Goal: Check status: Check status

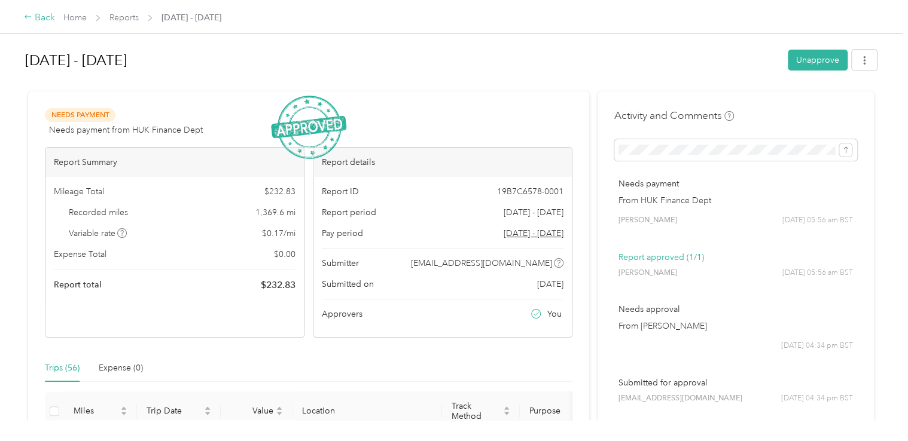
click at [39, 15] on div "Back" at bounding box center [39, 18] width 31 height 14
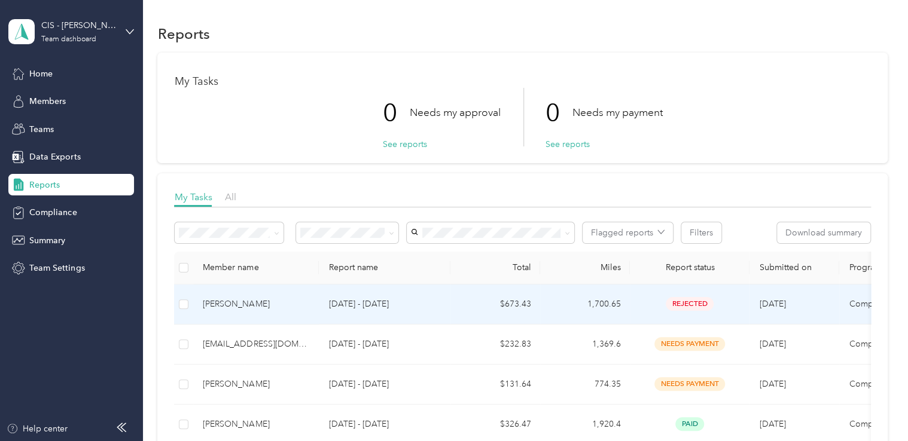
click at [373, 301] on p "[DATE] - [DATE]" at bounding box center [384, 304] width 112 height 13
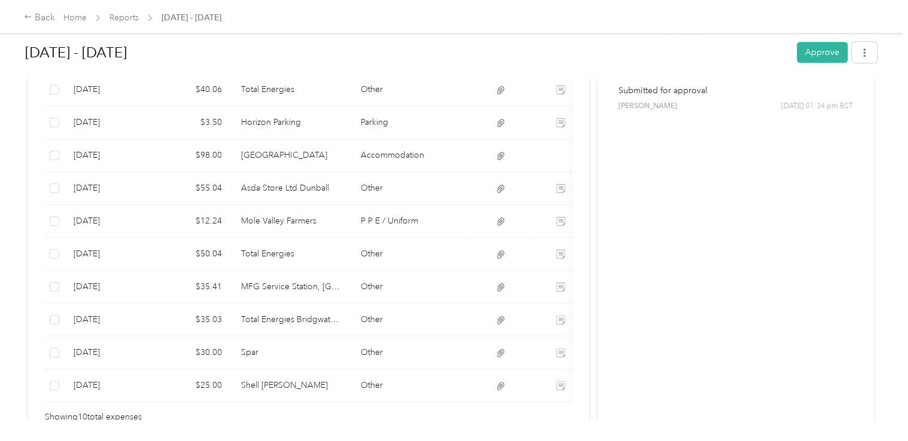
scroll to position [1, 0]
